Goal: Answer question/provide support

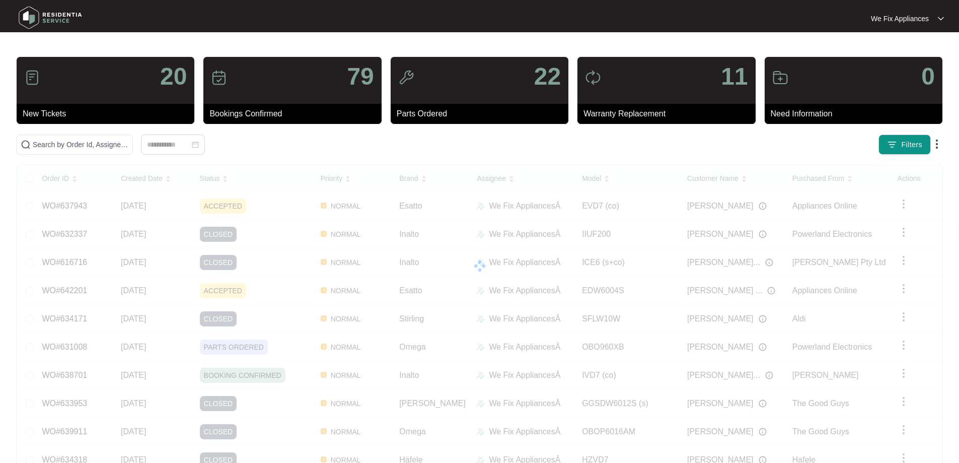
scroll to position [55, 0]
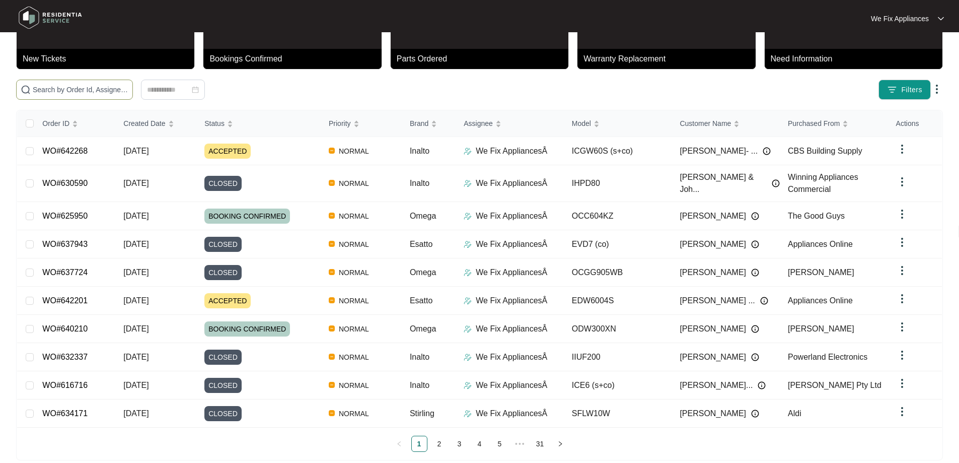
paste input "642268"
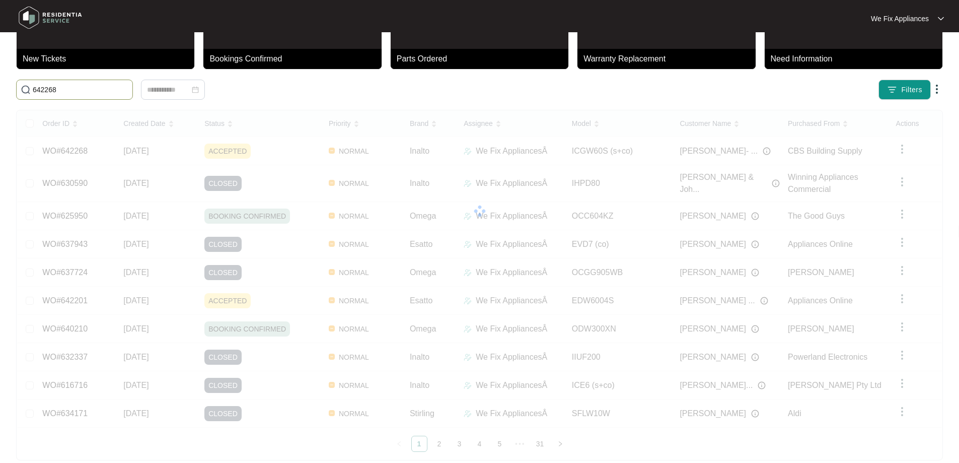
scroll to position [0, 0]
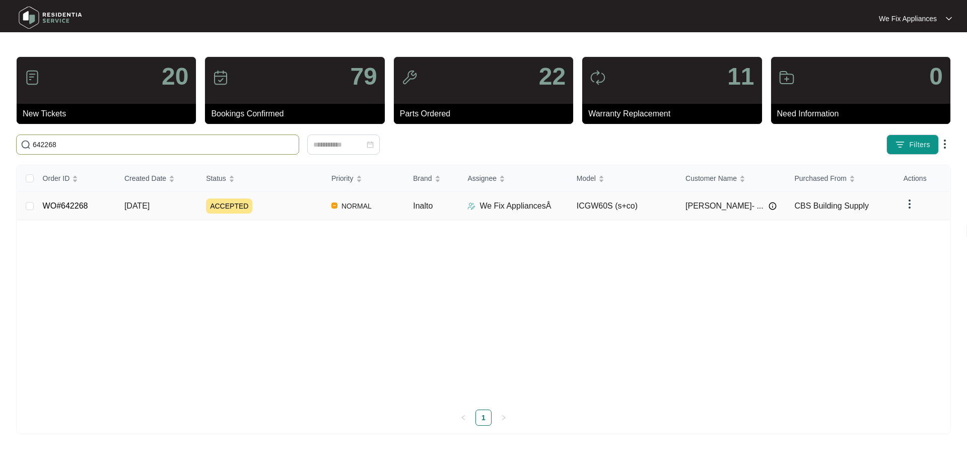
type input "642268"
click at [67, 201] on link "WO#642268" at bounding box center [65, 205] width 45 height 9
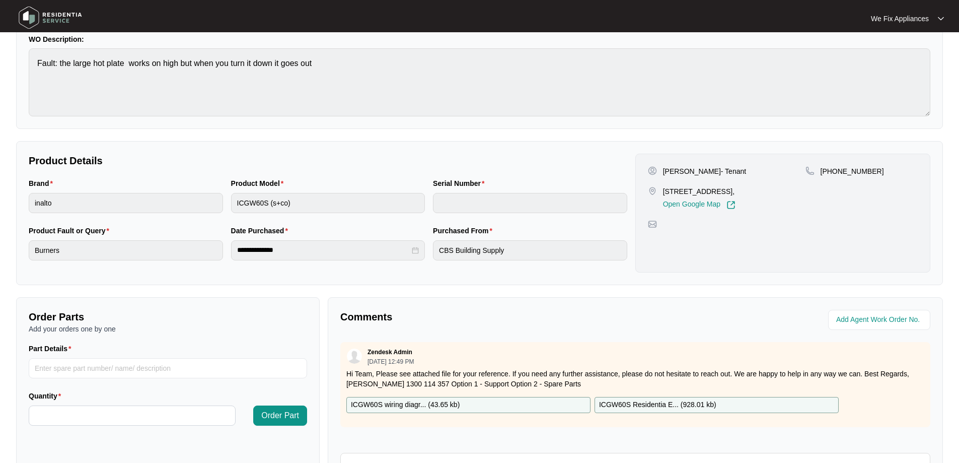
scroll to position [201, 0]
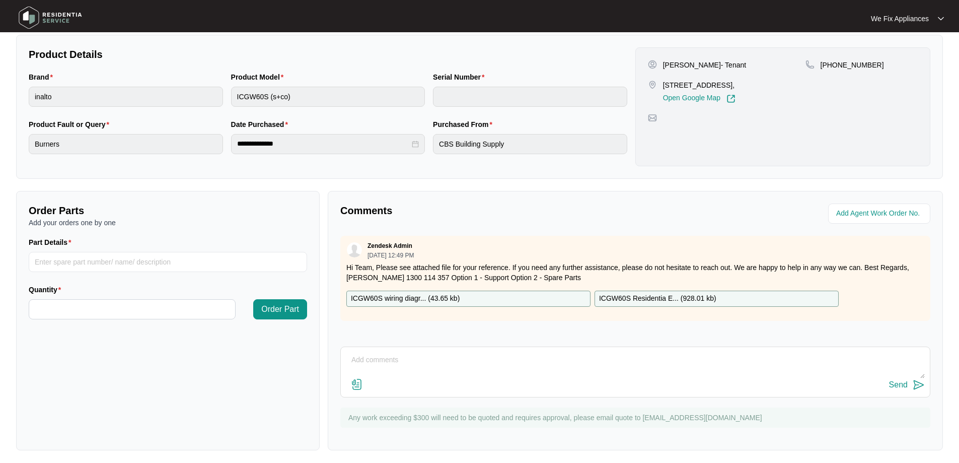
click at [419, 368] on textarea at bounding box center [635, 365] width 579 height 26
type textarea "Hi guys, left message for tenant to call us back thank you."
click at [894, 387] on div "Send" at bounding box center [898, 384] width 19 height 9
click at [53, 21] on img at bounding box center [50, 18] width 71 height 30
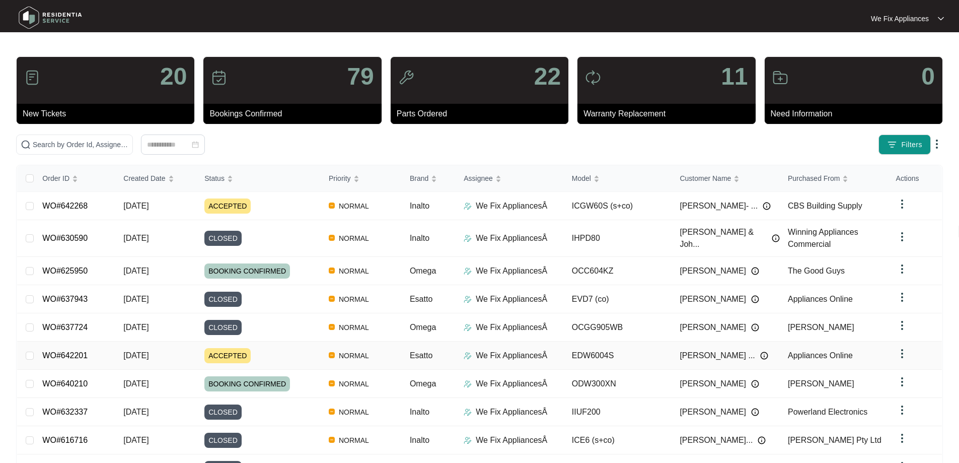
click at [59, 351] on link "WO#642201" at bounding box center [64, 355] width 45 height 9
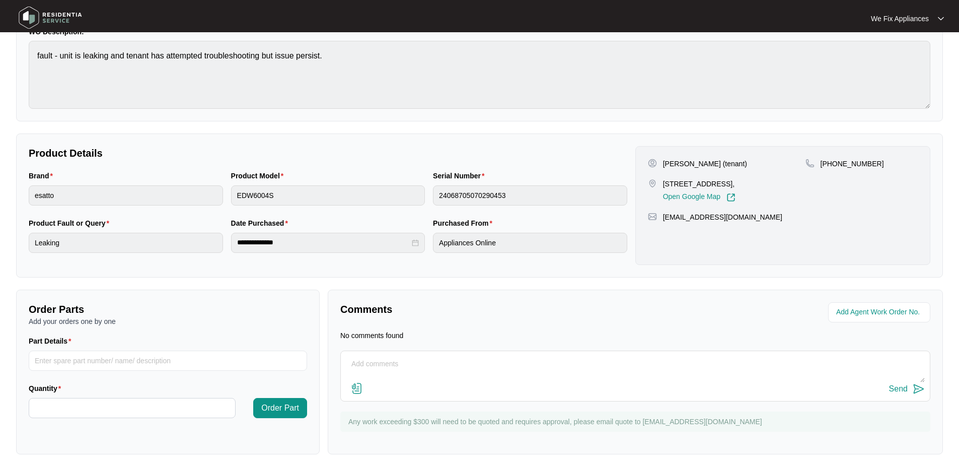
scroll to position [111, 0]
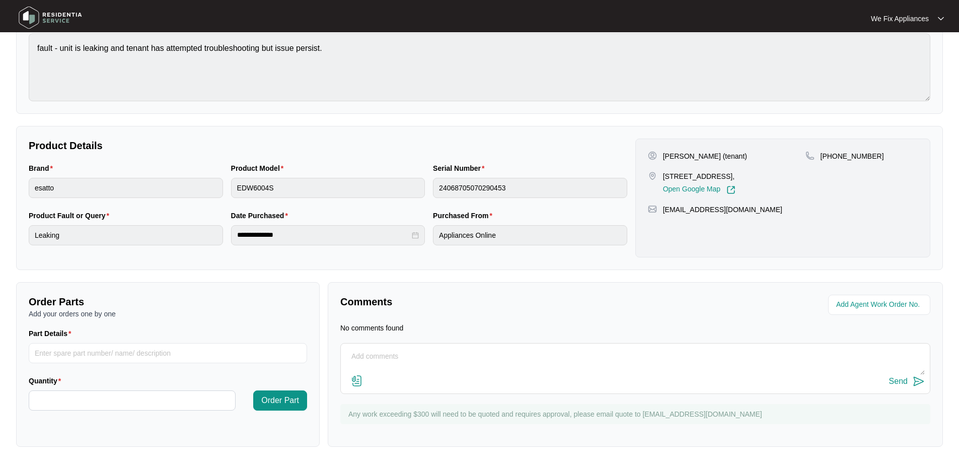
click at [405, 365] on textarea at bounding box center [635, 361] width 579 height 26
click at [50, 19] on img at bounding box center [50, 18] width 71 height 30
